Goal: Task Accomplishment & Management: Use online tool/utility

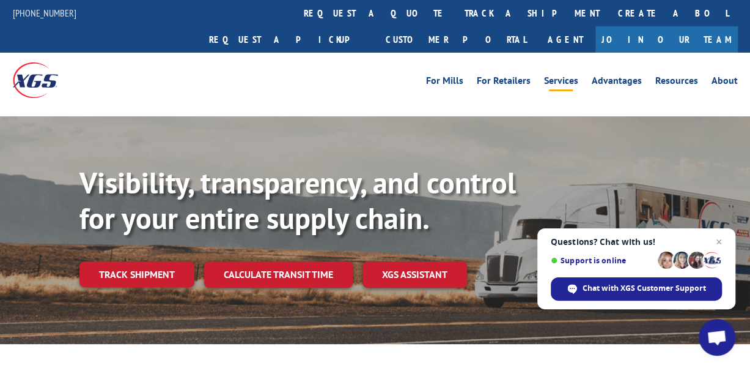
click at [569, 76] on link "Services" at bounding box center [561, 82] width 34 height 13
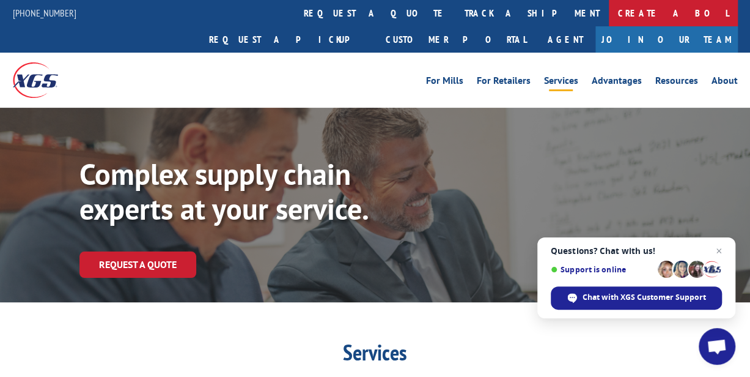
click at [609, 9] on link "Create a BOL" at bounding box center [673, 13] width 129 height 26
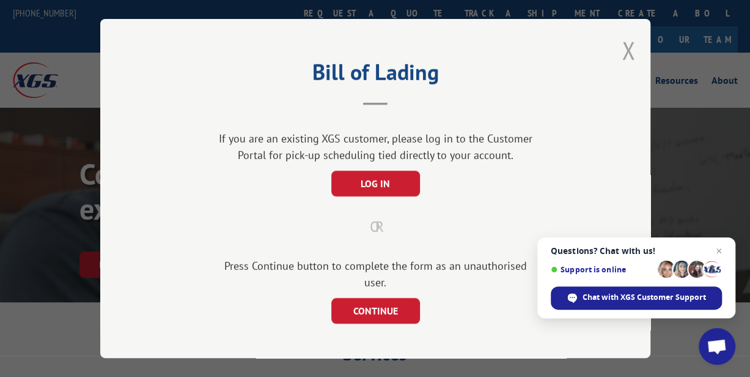
click at [626, 54] on button "Close modal" at bounding box center [628, 50] width 13 height 32
